Goal: Transaction & Acquisition: Purchase product/service

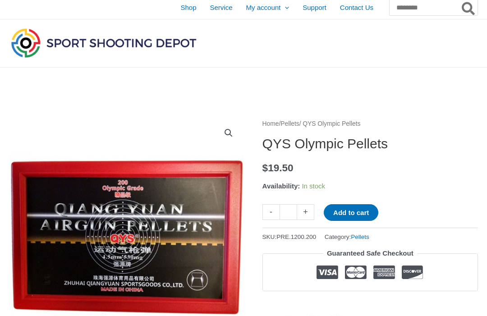
scroll to position [5, 0]
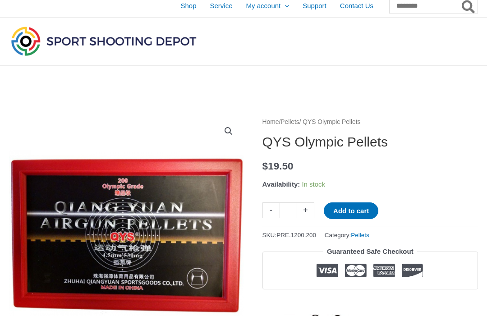
click at [298, 123] on link "Pellets" at bounding box center [289, 122] width 18 height 7
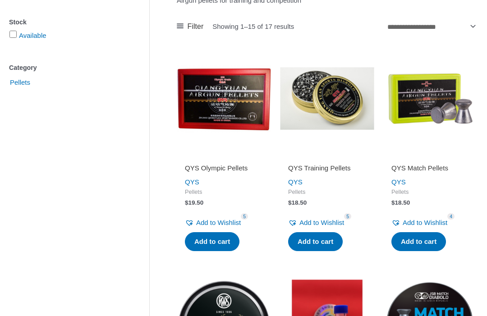
scroll to position [184, 0]
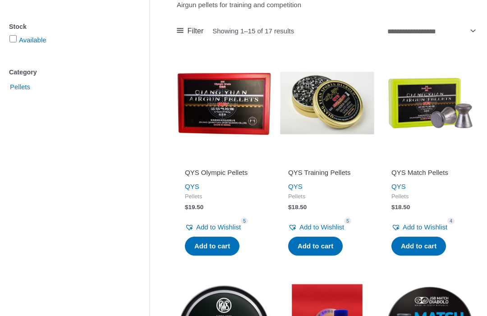
click at [334, 97] on img at bounding box center [327, 103] width 94 height 94
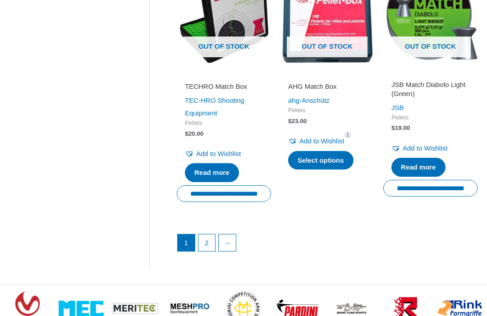
scroll to position [1221, 0]
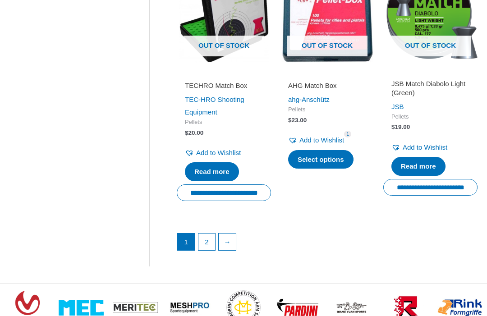
click at [210, 233] on link "2" at bounding box center [206, 241] width 17 height 17
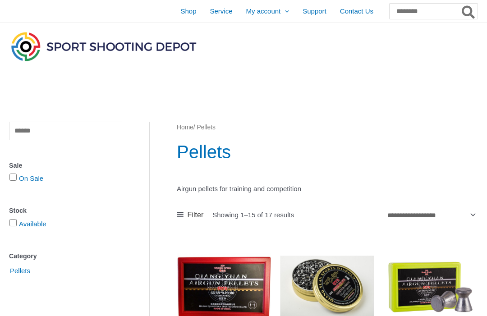
scroll to position [1251, 0]
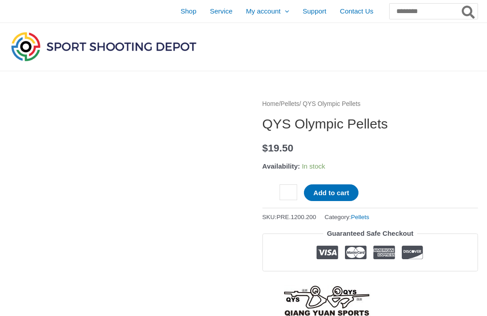
scroll to position [36, 0]
